Goal: Task Accomplishment & Management: Manage account settings

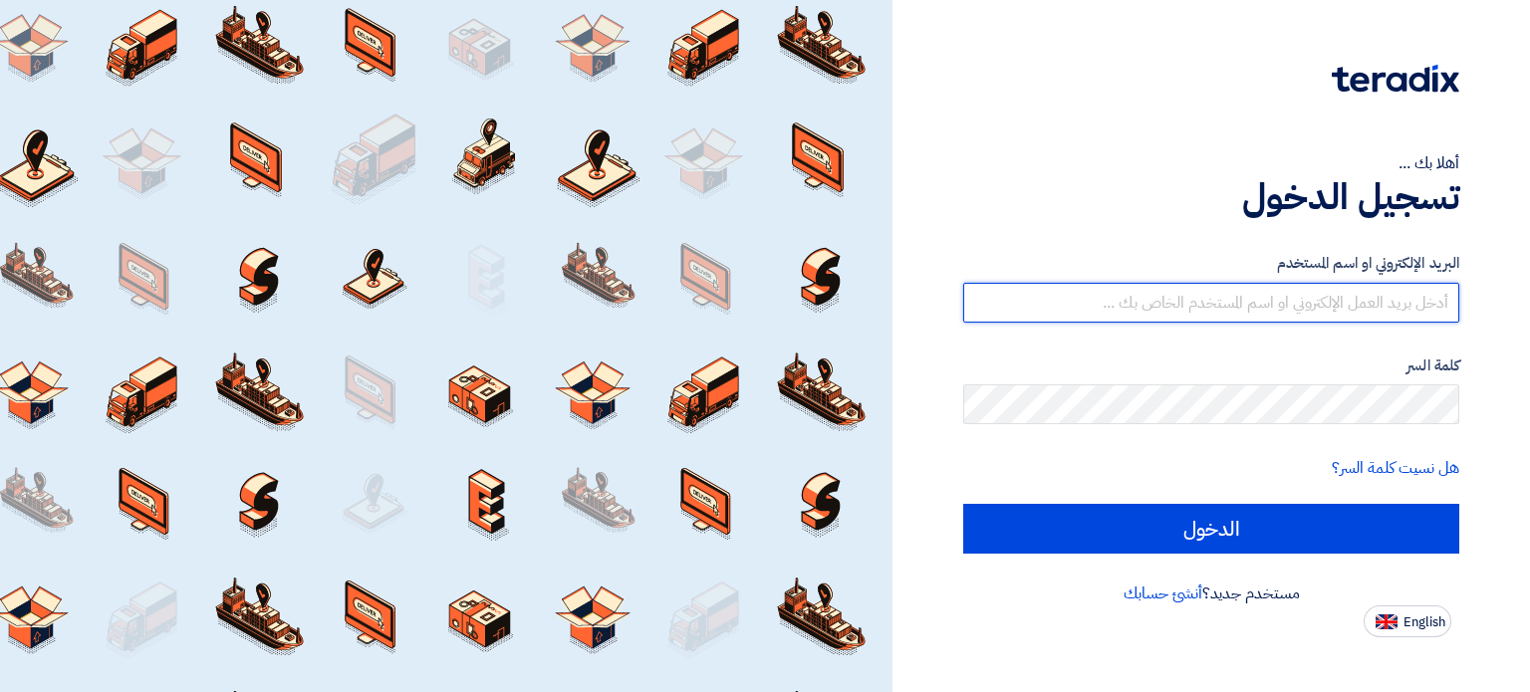
type input "mohamed.abdelhak@egreen-eg.com"
click at [1296, 301] on input "mohamed.abdelhak@egreen-eg.com" at bounding box center [1211, 303] width 496 height 40
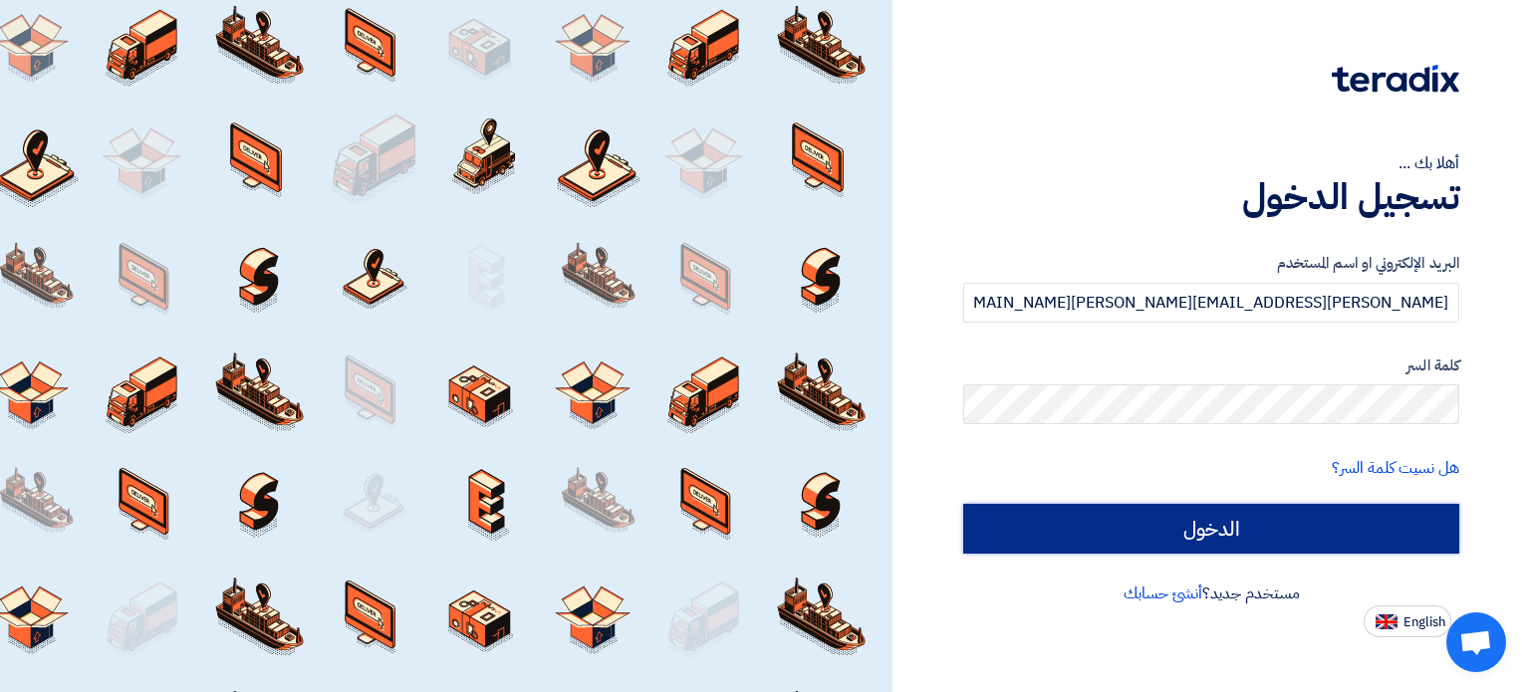
click at [1071, 529] on input "الدخول" at bounding box center [1211, 529] width 496 height 50
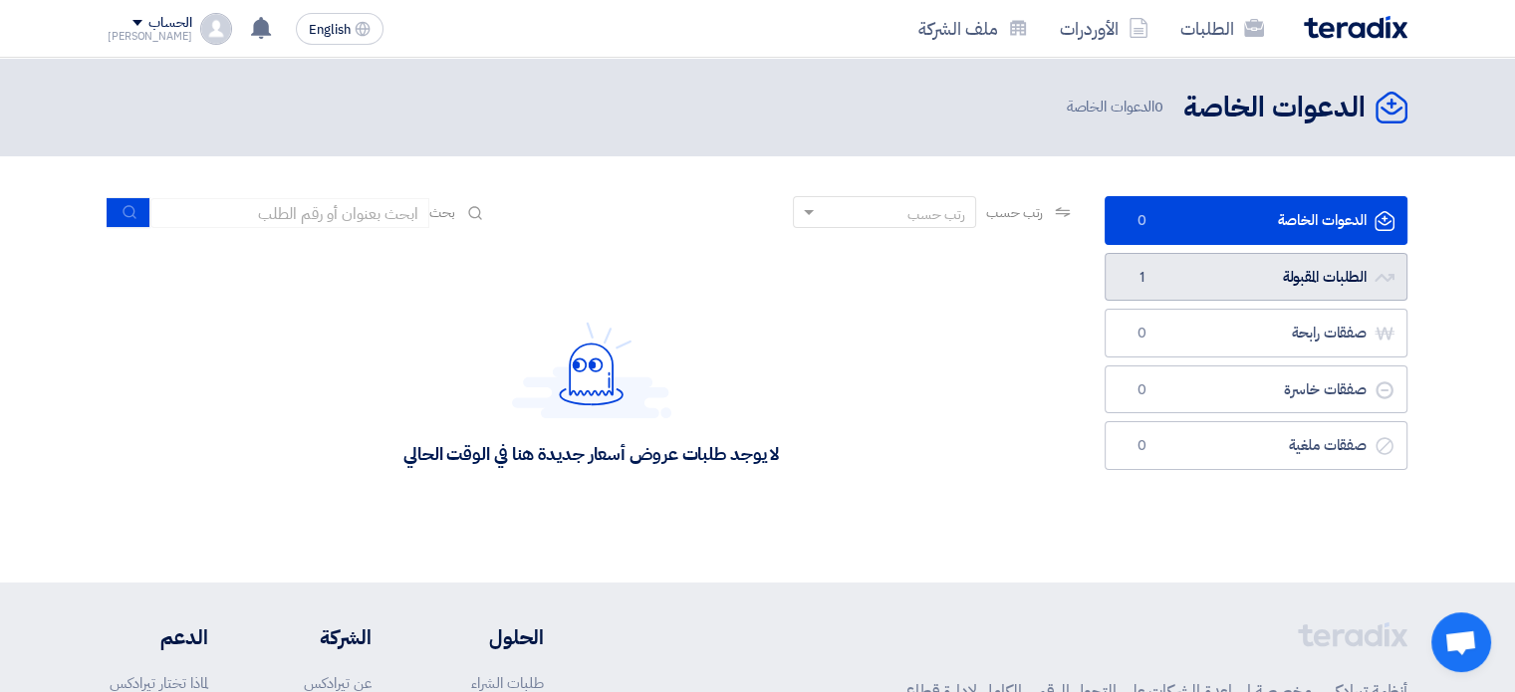
click at [1154, 271] on link "الطلبات المقبولة الطلبات المقبولة 1" at bounding box center [1255, 277] width 303 height 49
